Goal: Task Accomplishment & Management: Use online tool/utility

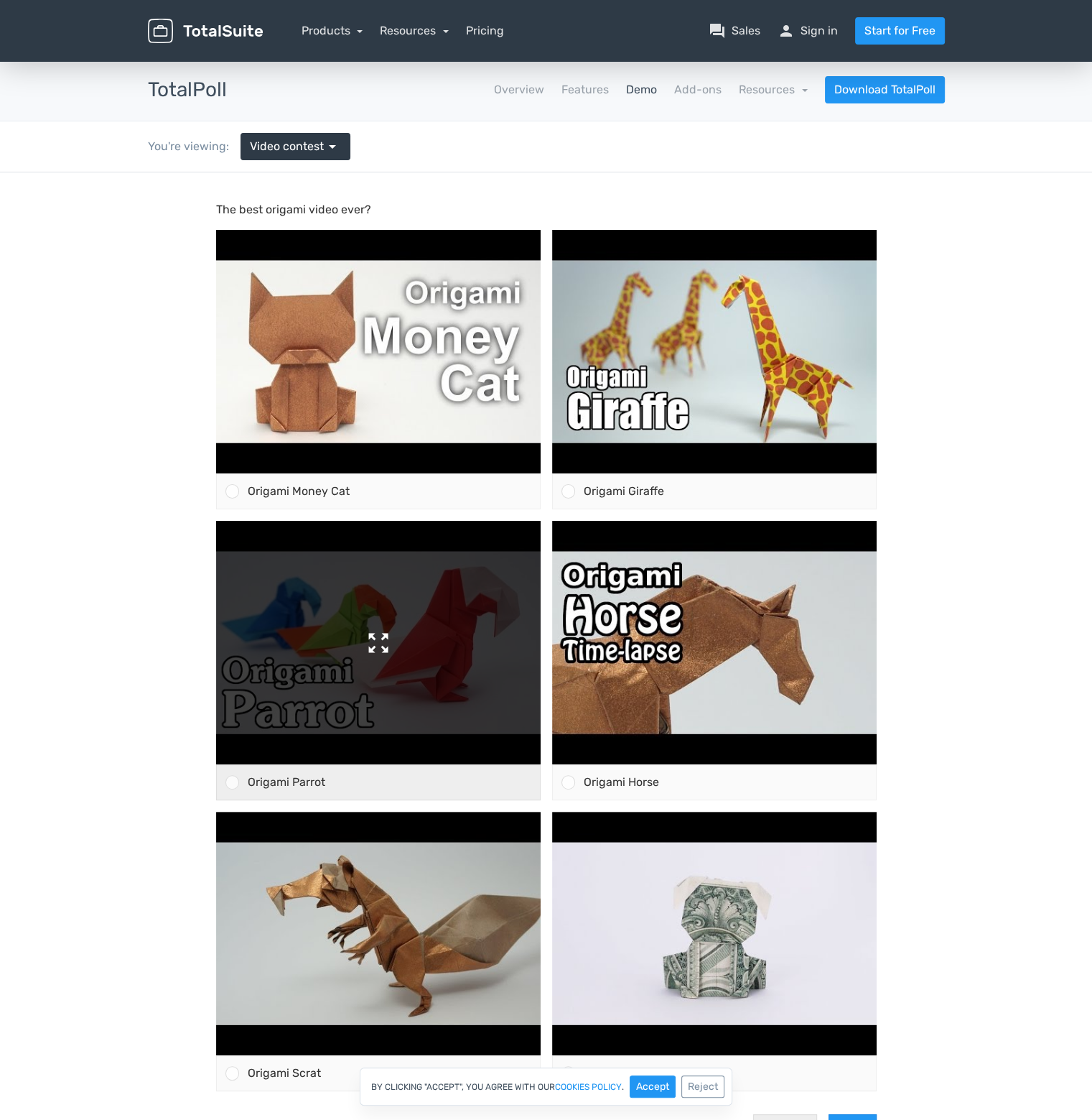
click at [376, 604] on img at bounding box center [379, 643] width 325 height 244
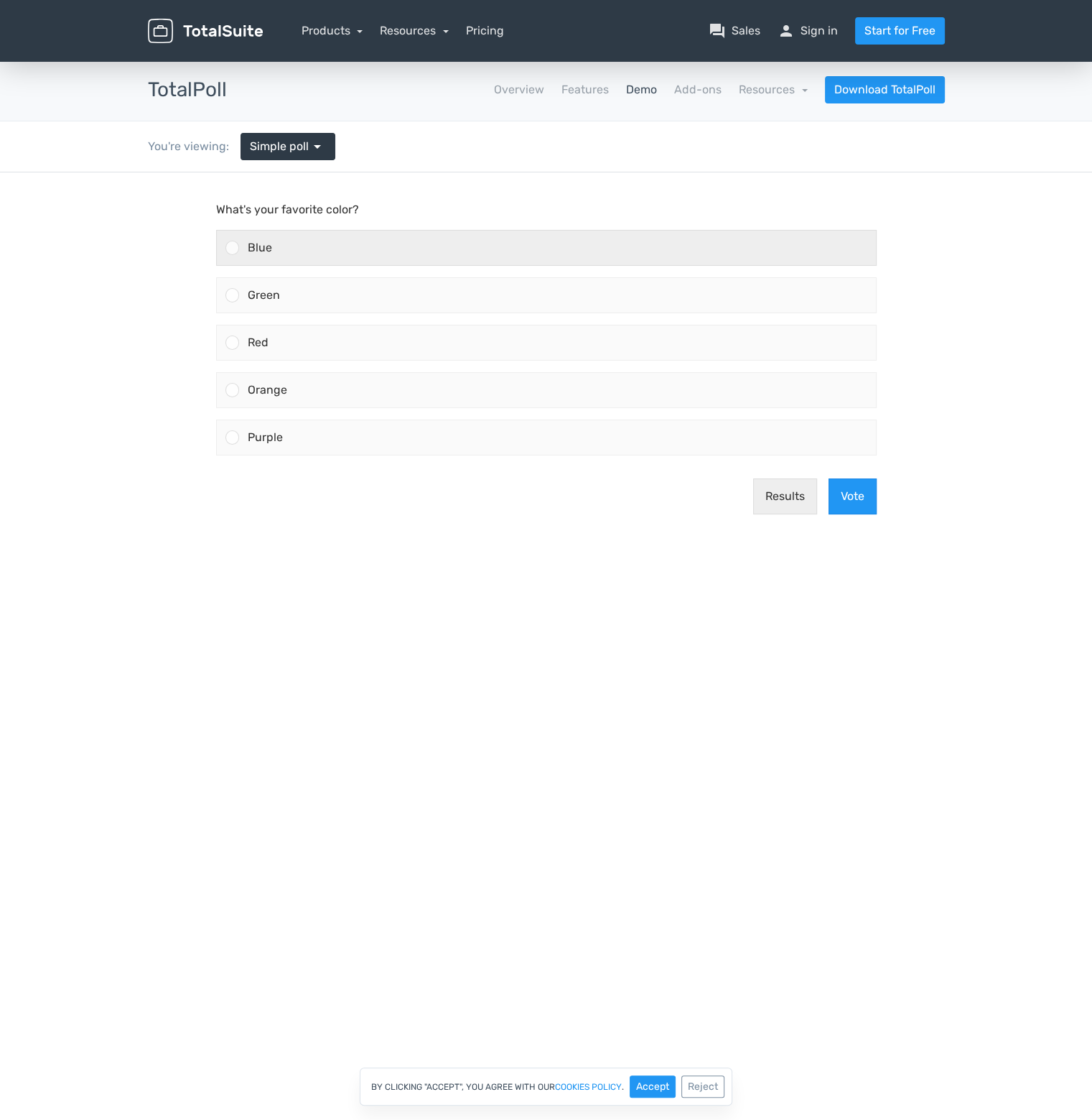
click at [302, 238] on div "Blue" at bounding box center [558, 248] width 637 height 35
click at [232, 248] on input "Blue" at bounding box center [232, 248] width 0 height 0
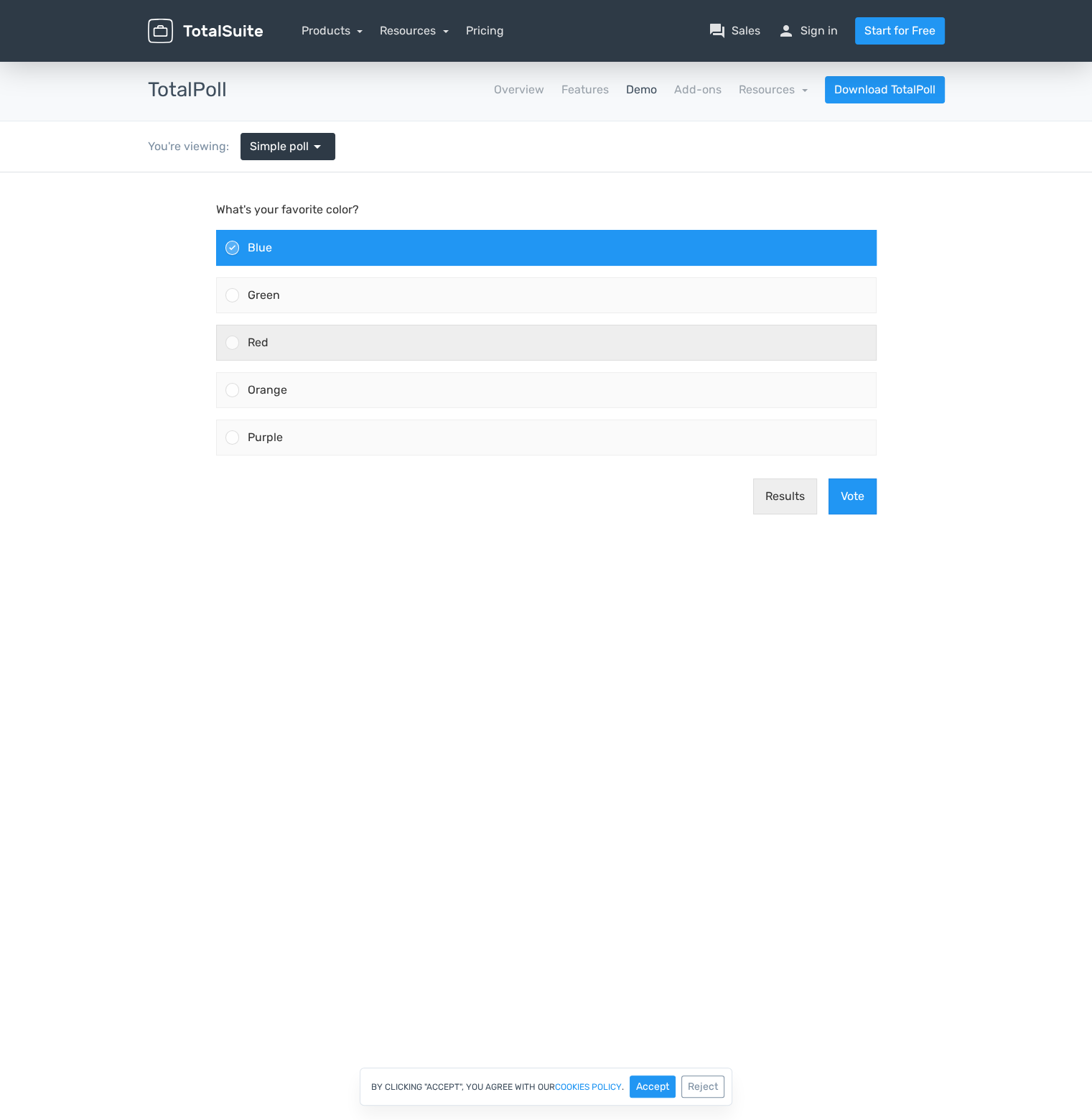
click at [350, 339] on div "Red" at bounding box center [558, 343] width 637 height 35
click at [232, 342] on input "Red" at bounding box center [232, 342] width 0 height 0
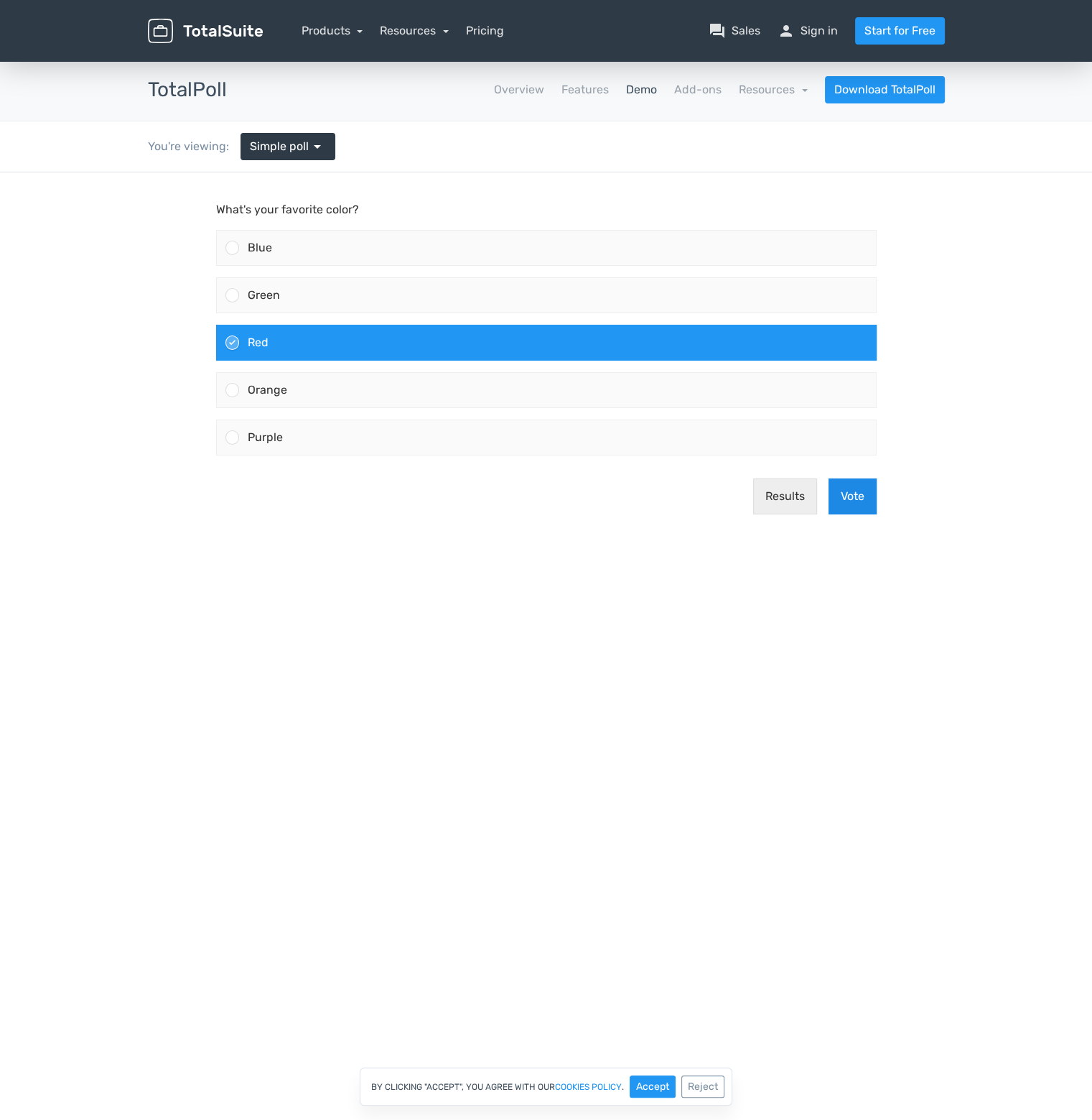
click at [843, 501] on button "Vote" at bounding box center [853, 497] width 48 height 36
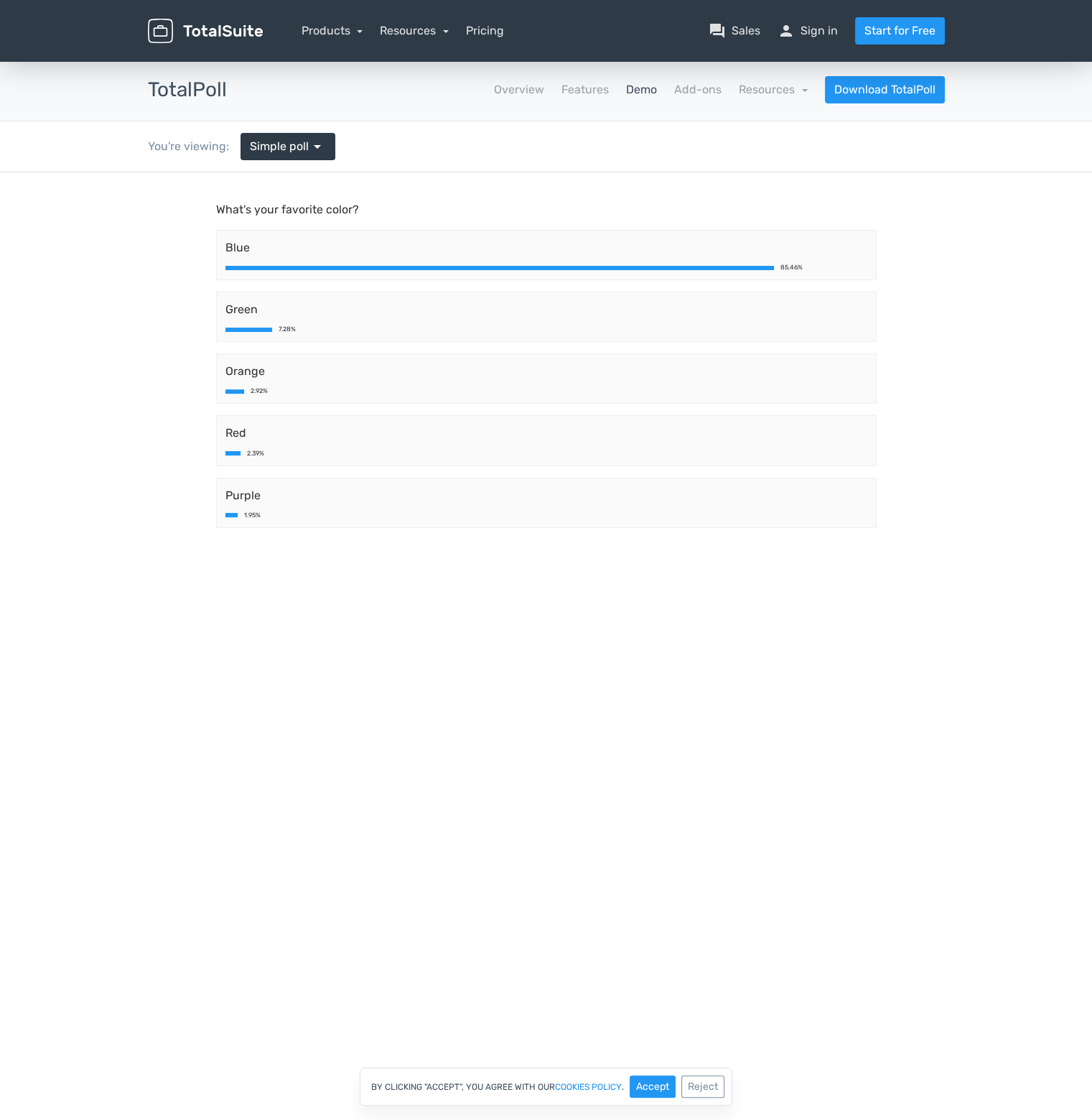
click at [197, 34] on img at bounding box center [205, 31] width 115 height 25
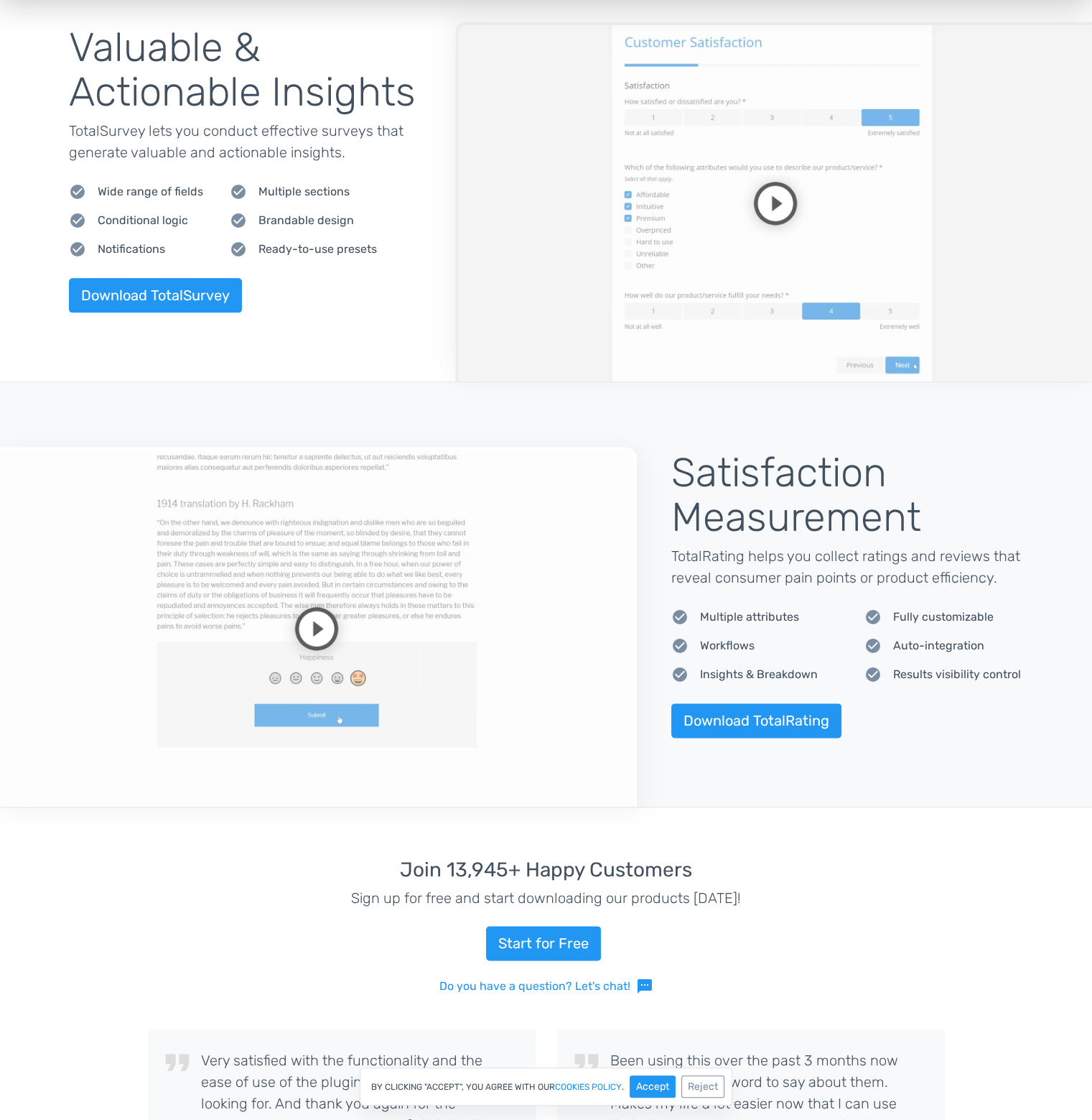
scroll to position [1652, 0]
